Goal: Information Seeking & Learning: Learn about a topic

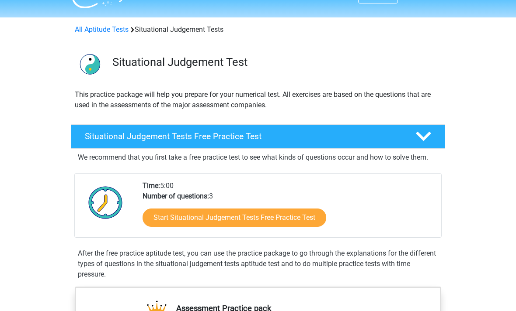
scroll to position [20, 0]
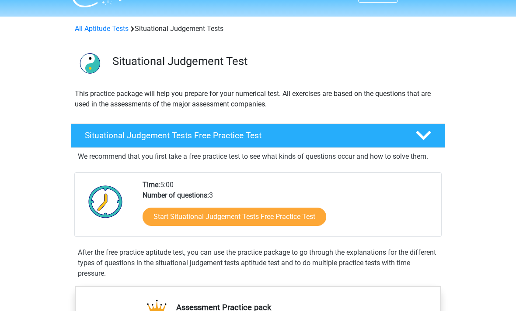
click at [158, 225] on link "Start Situational Judgement Tests Free Practice Test" at bounding box center [233, 217] width 183 height 18
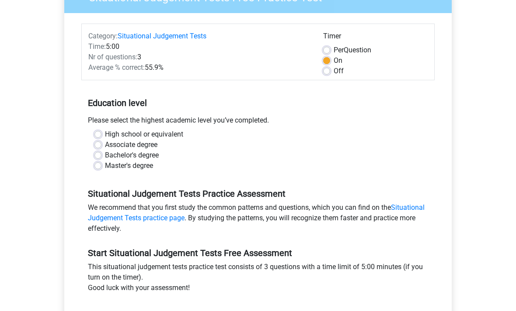
scroll to position [88, 0]
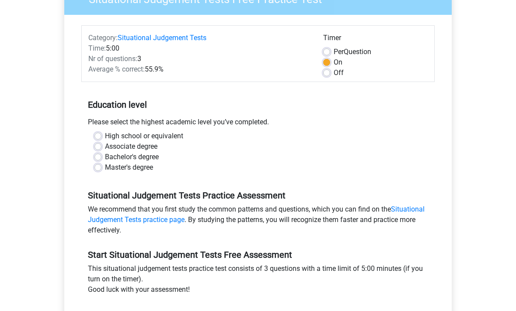
click at [105, 135] on label "High school or equivalent" at bounding box center [144, 136] width 78 height 10
click at [95, 135] on input "High school or equivalent" at bounding box center [97, 135] width 7 height 9
radio input "true"
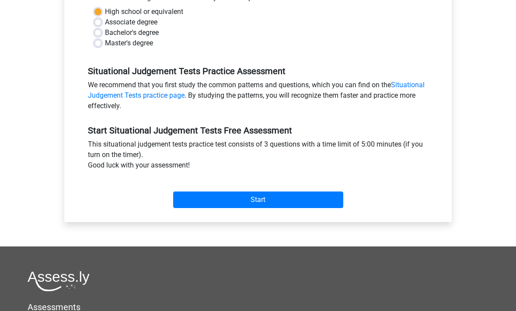
scroll to position [212, 0]
click at [342, 204] on input "Start" at bounding box center [258, 200] width 170 height 17
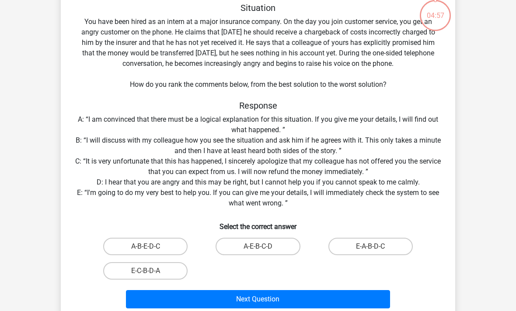
scroll to position [52, 0]
click at [389, 246] on label "E-A-B-D-C" at bounding box center [370, 246] width 84 height 17
click at [376, 247] on input "E-A-B-D-C" at bounding box center [373, 250] width 6 height 6
radio input "true"
click at [370, 301] on button "Next Question" at bounding box center [258, 300] width 264 height 18
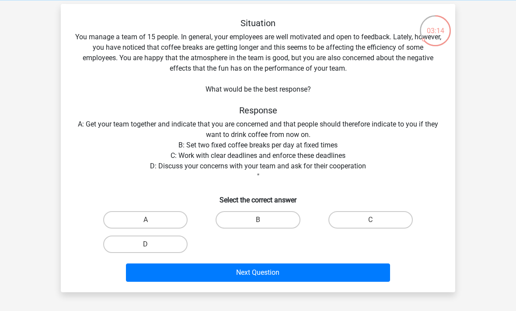
scroll to position [36, 0]
click at [156, 247] on label "D" at bounding box center [145, 244] width 84 height 17
click at [151, 247] on input "D" at bounding box center [148, 248] width 6 height 6
radio input "true"
click at [322, 274] on button "Next Question" at bounding box center [258, 273] width 264 height 18
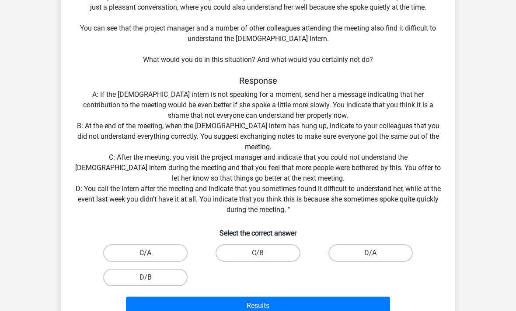
scroll to position [108, 0]
click at [268, 254] on label "C/B" at bounding box center [257, 252] width 84 height 17
click at [263, 254] on input "C/B" at bounding box center [261, 256] width 6 height 6
radio input "true"
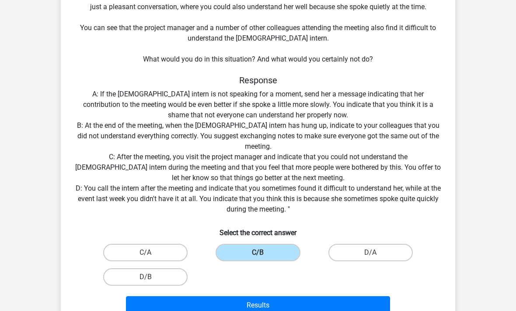
click at [334, 308] on button "Results" at bounding box center [258, 306] width 264 height 18
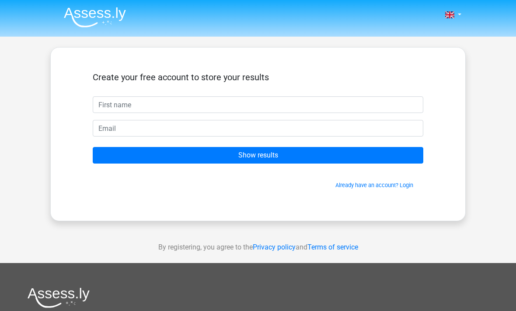
click at [378, 107] on input "text" at bounding box center [258, 105] width 330 height 17
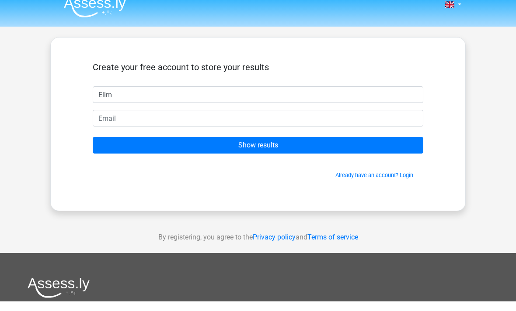
click at [502, 83] on div "Nederlands English" at bounding box center [258, 247] width 516 height 494
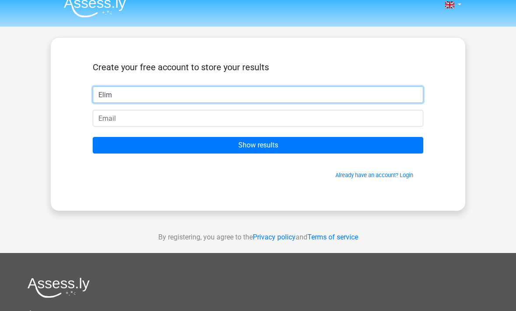
click at [352, 92] on input "Elim" at bounding box center [258, 95] width 330 height 17
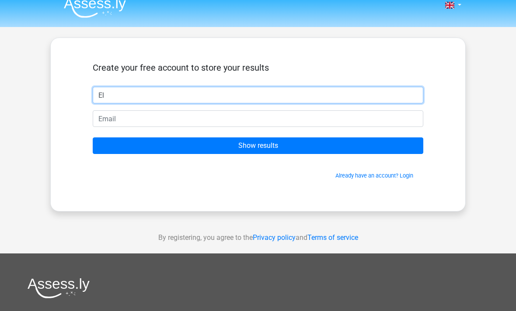
type input "E"
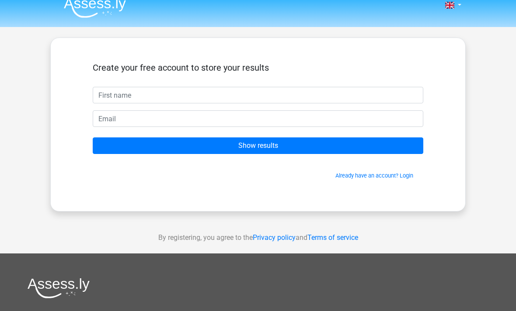
click at [396, 144] on input "Show results" at bounding box center [258, 146] width 330 height 17
click at [396, 143] on input "Show results" at bounding box center [258, 146] width 330 height 17
click at [467, 102] on div "Nederlands English" at bounding box center [258, 237] width 516 height 494
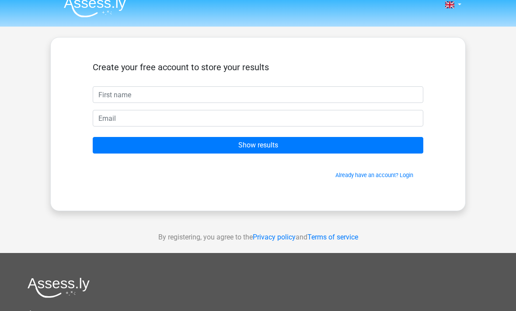
click at [364, 148] on input "Show results" at bounding box center [258, 145] width 330 height 17
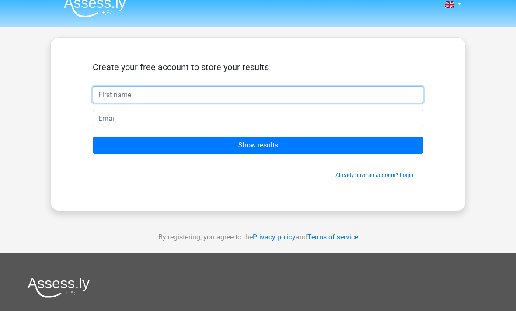
scroll to position [10, 0]
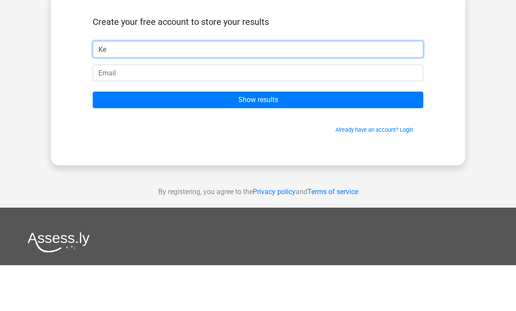
type input "K"
type input "Eli"
type input "Elim"
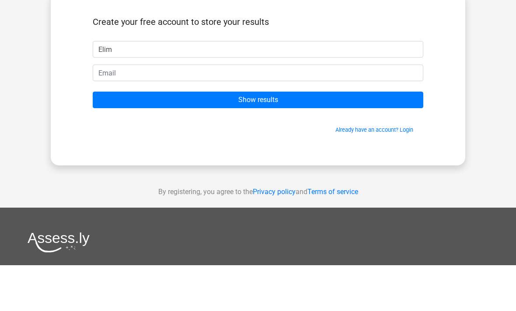
click at [351, 138] on input "Show results" at bounding box center [258, 146] width 330 height 17
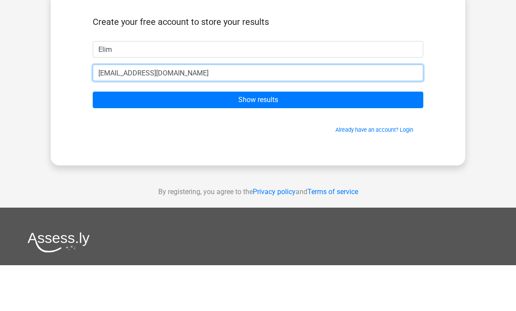
type input "[EMAIL_ADDRESS][DOMAIN_NAME]"
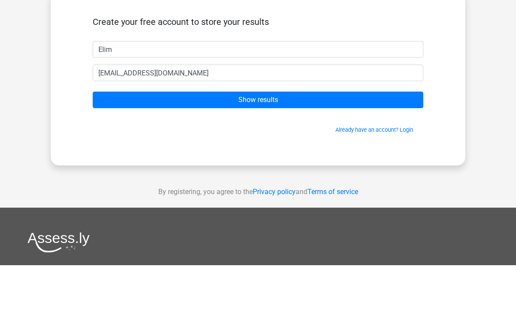
click at [373, 138] on input "Show results" at bounding box center [258, 146] width 330 height 17
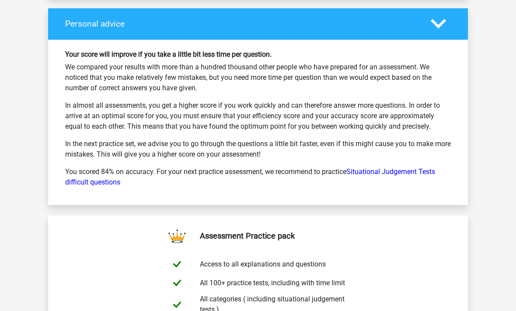
scroll to position [1106, 0]
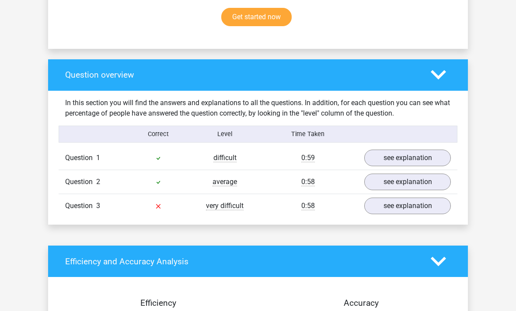
click at [381, 214] on link "see explanation" at bounding box center [407, 206] width 87 height 17
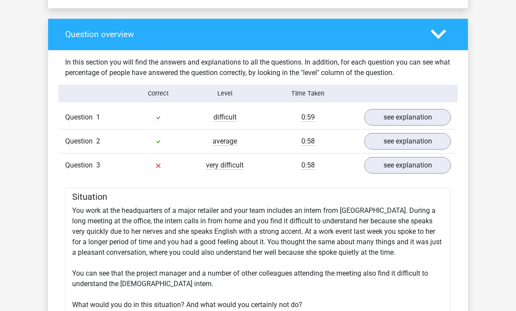
scroll to position [614, 0]
